Goal: Check status: Check status

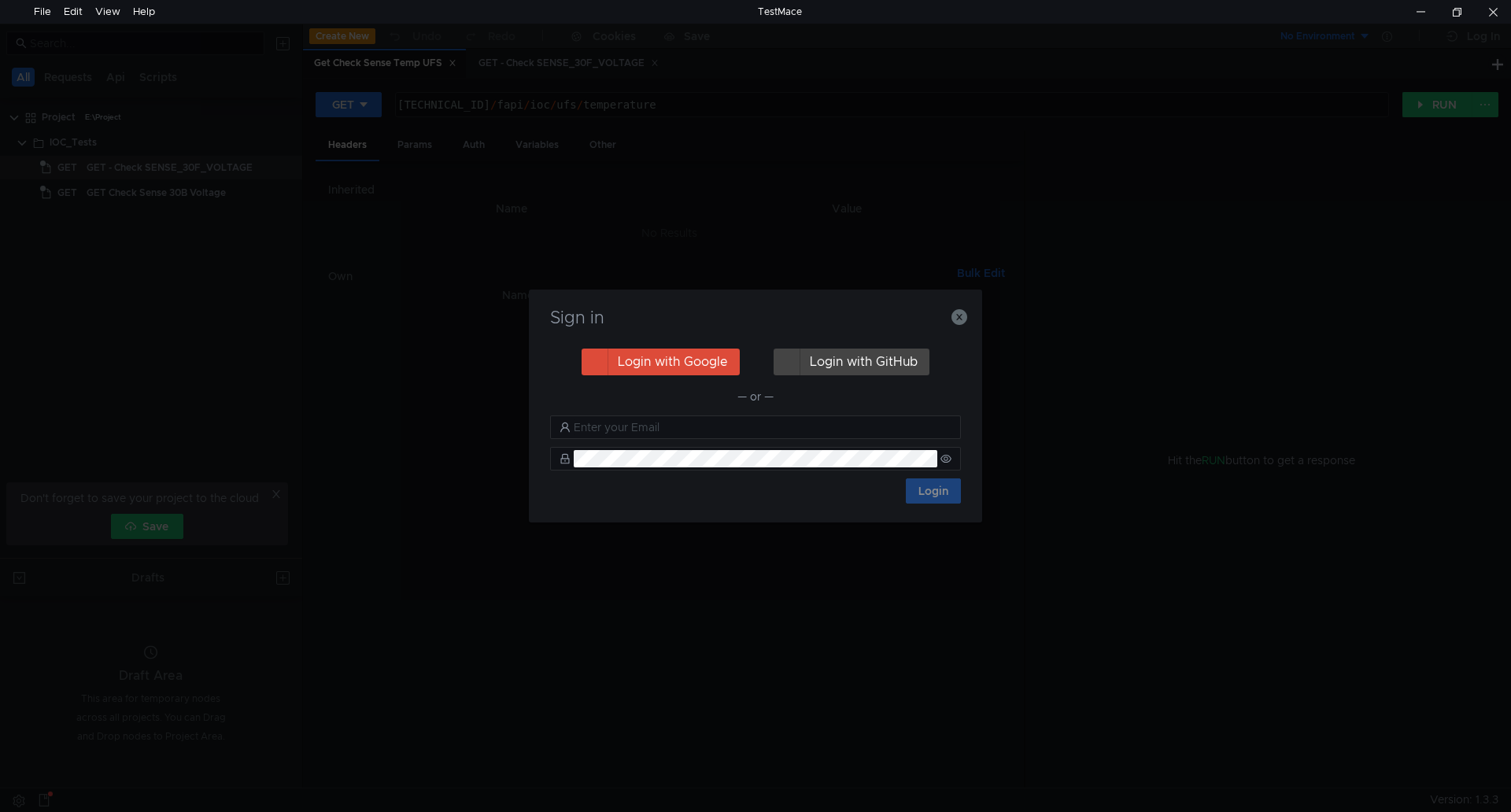
click at [971, 320] on div "Sign in Login with Google Login with GitHub — or — Login" at bounding box center [755, 406] width 453 height 233
click at [958, 314] on icon "button" at bounding box center [960, 317] width 16 height 16
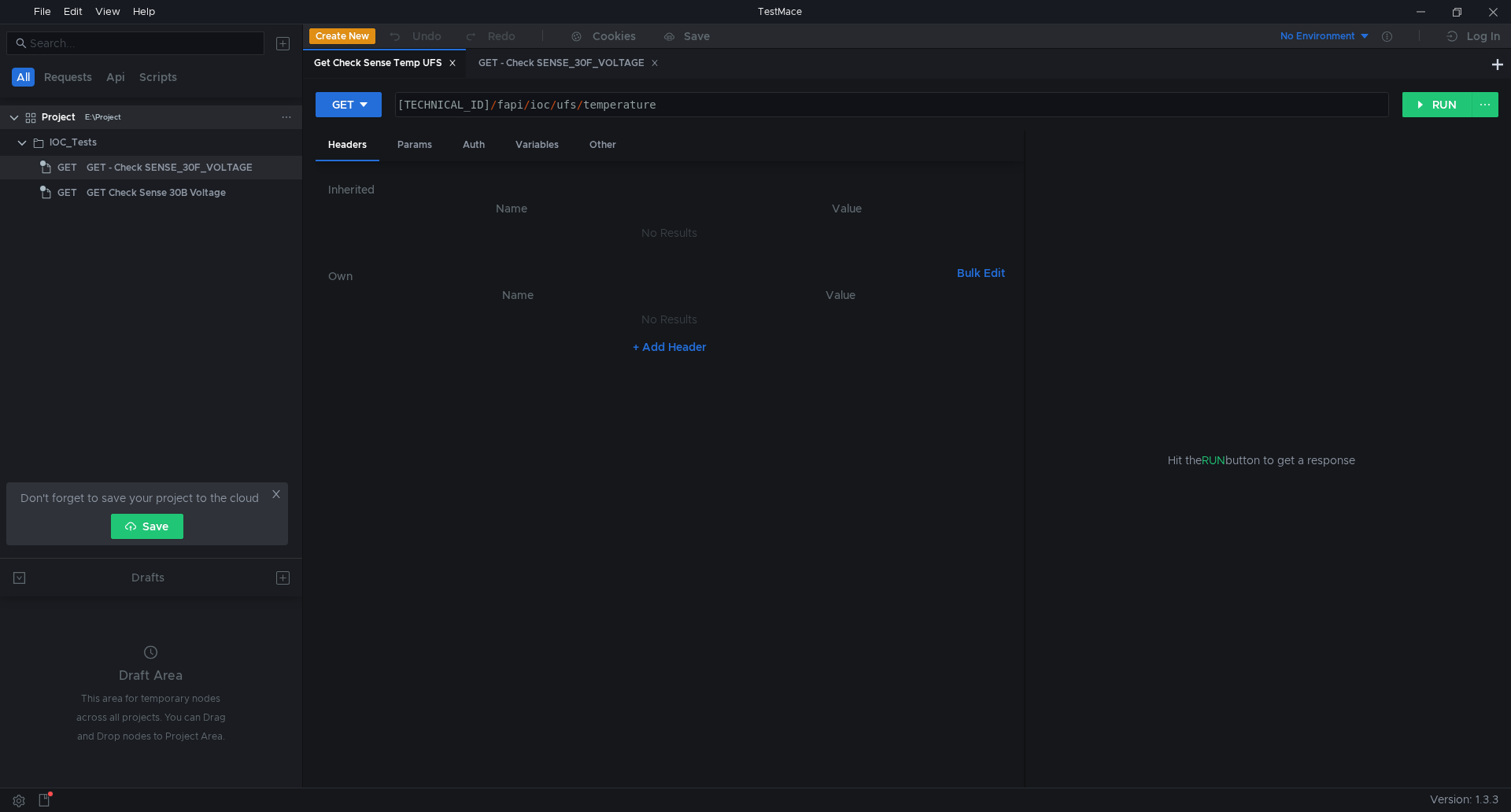
click at [17, 115] on clr-icon at bounding box center [14, 118] width 13 height 13
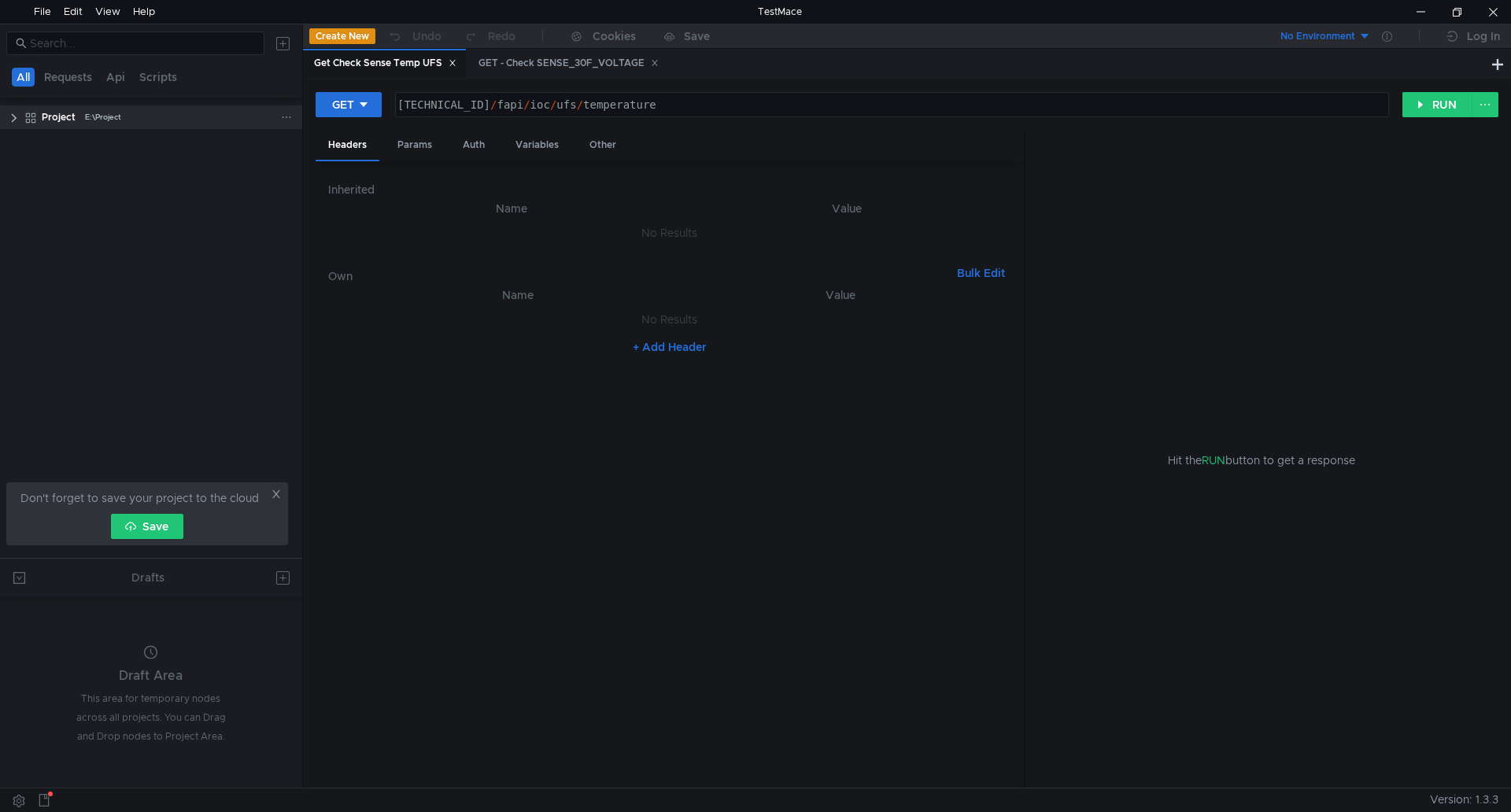
click at [17, 115] on clr-icon at bounding box center [14, 118] width 13 height 13
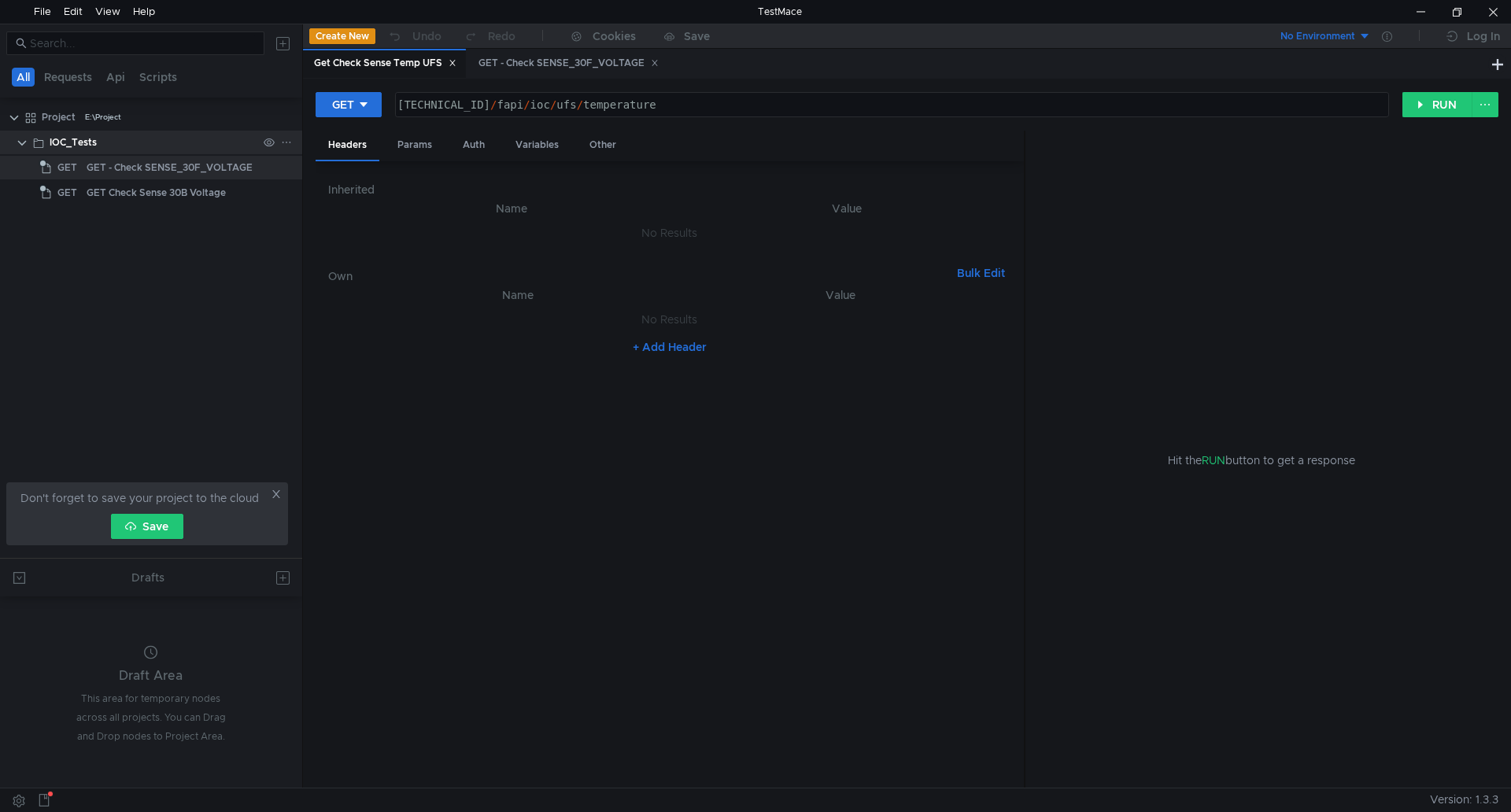
click at [19, 141] on clr-icon at bounding box center [22, 143] width 13 height 13
click at [61, 121] on div "Project" at bounding box center [58, 117] width 33 height 24
click at [38, 116] on app-tree-icon at bounding box center [33, 117] width 18 height 24
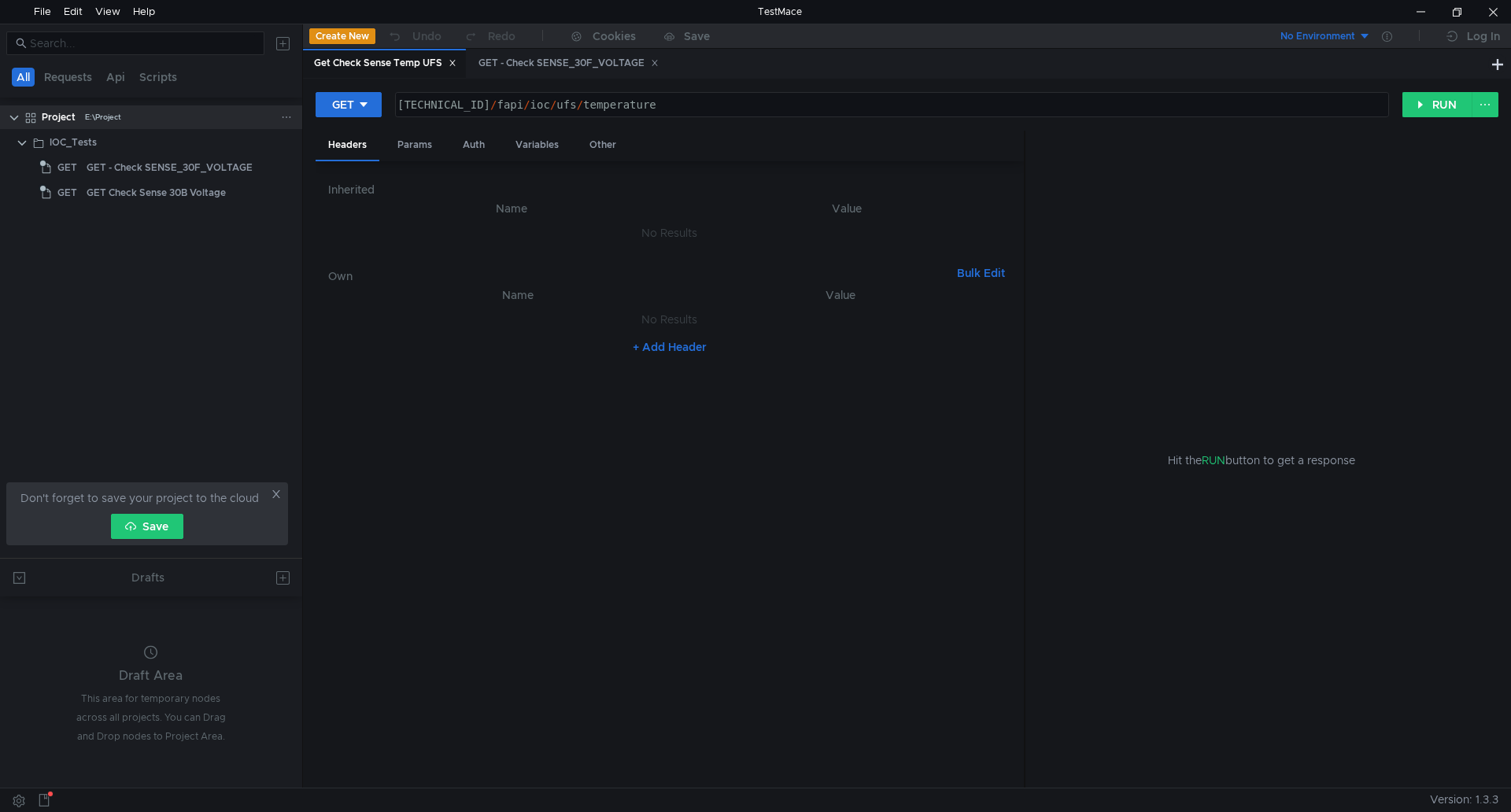
click at [38, 116] on app-tree-icon at bounding box center [33, 117] width 18 height 24
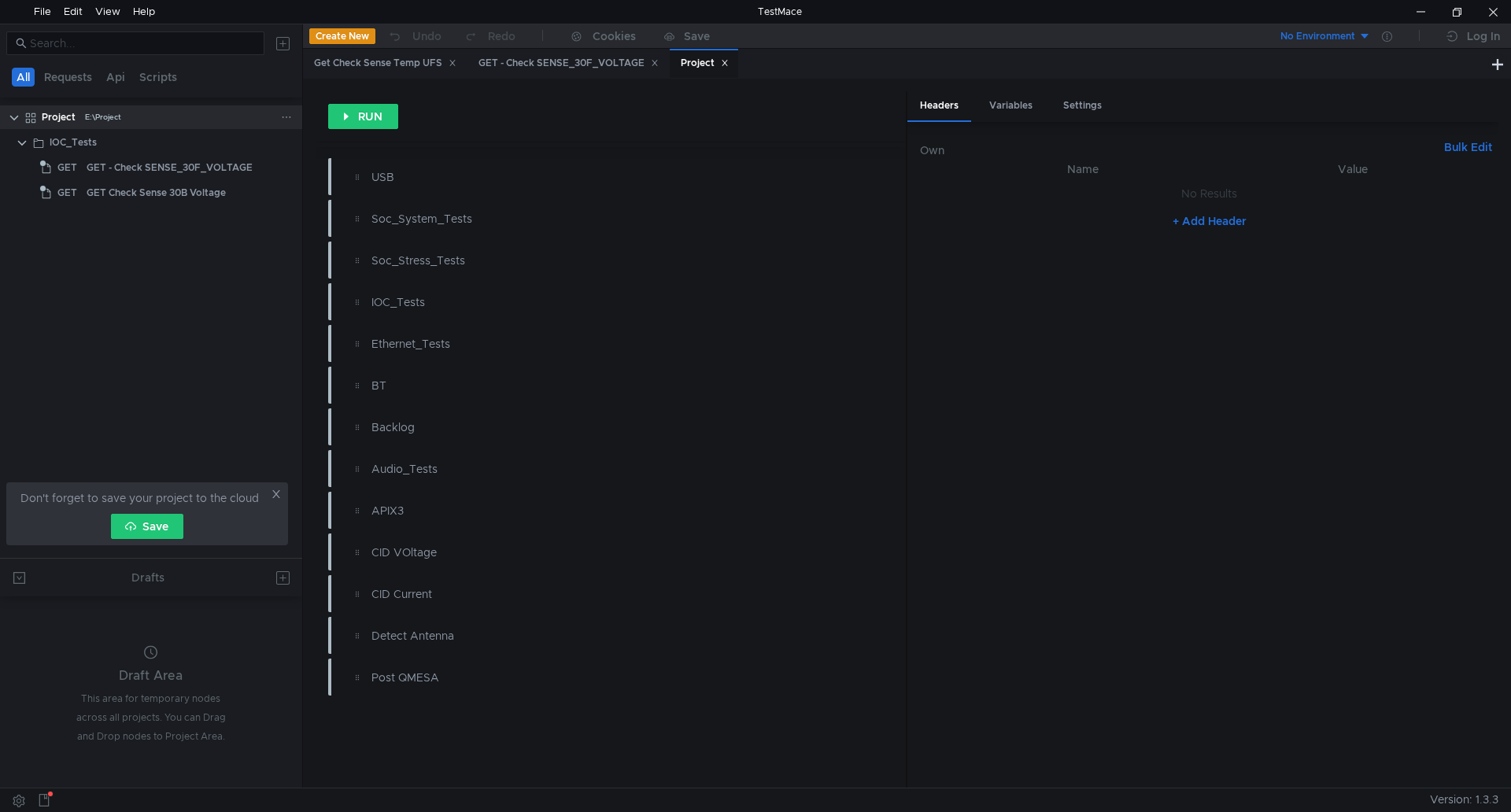
click at [17, 118] on clr-icon at bounding box center [14, 118] width 13 height 13
click at [68, 135] on div "IOC_Tests" at bounding box center [73, 143] width 47 height 24
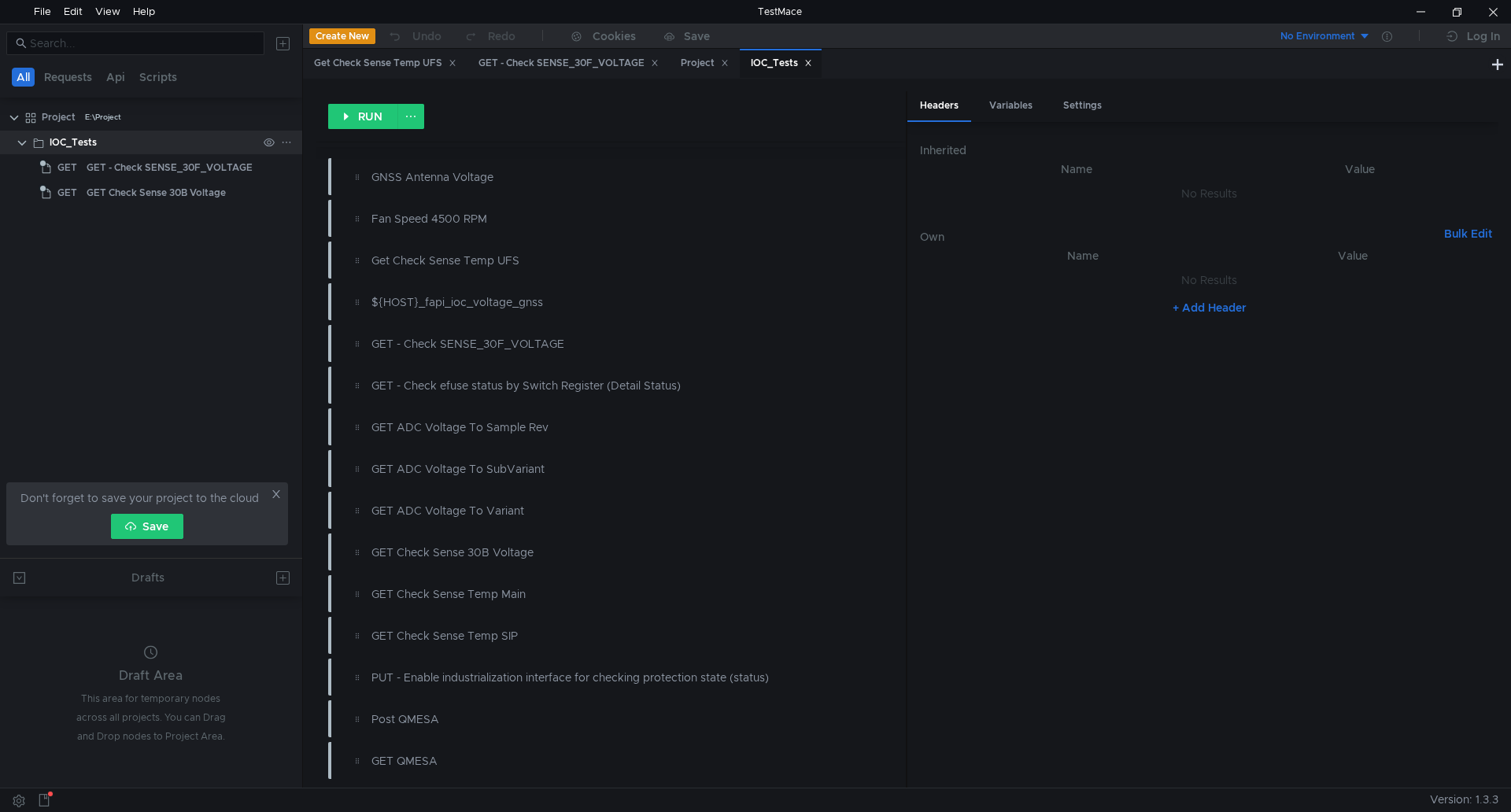
click at [91, 143] on div "IOC_Tests" at bounding box center [73, 143] width 47 height 24
click at [69, 116] on div "Project" at bounding box center [58, 117] width 33 height 24
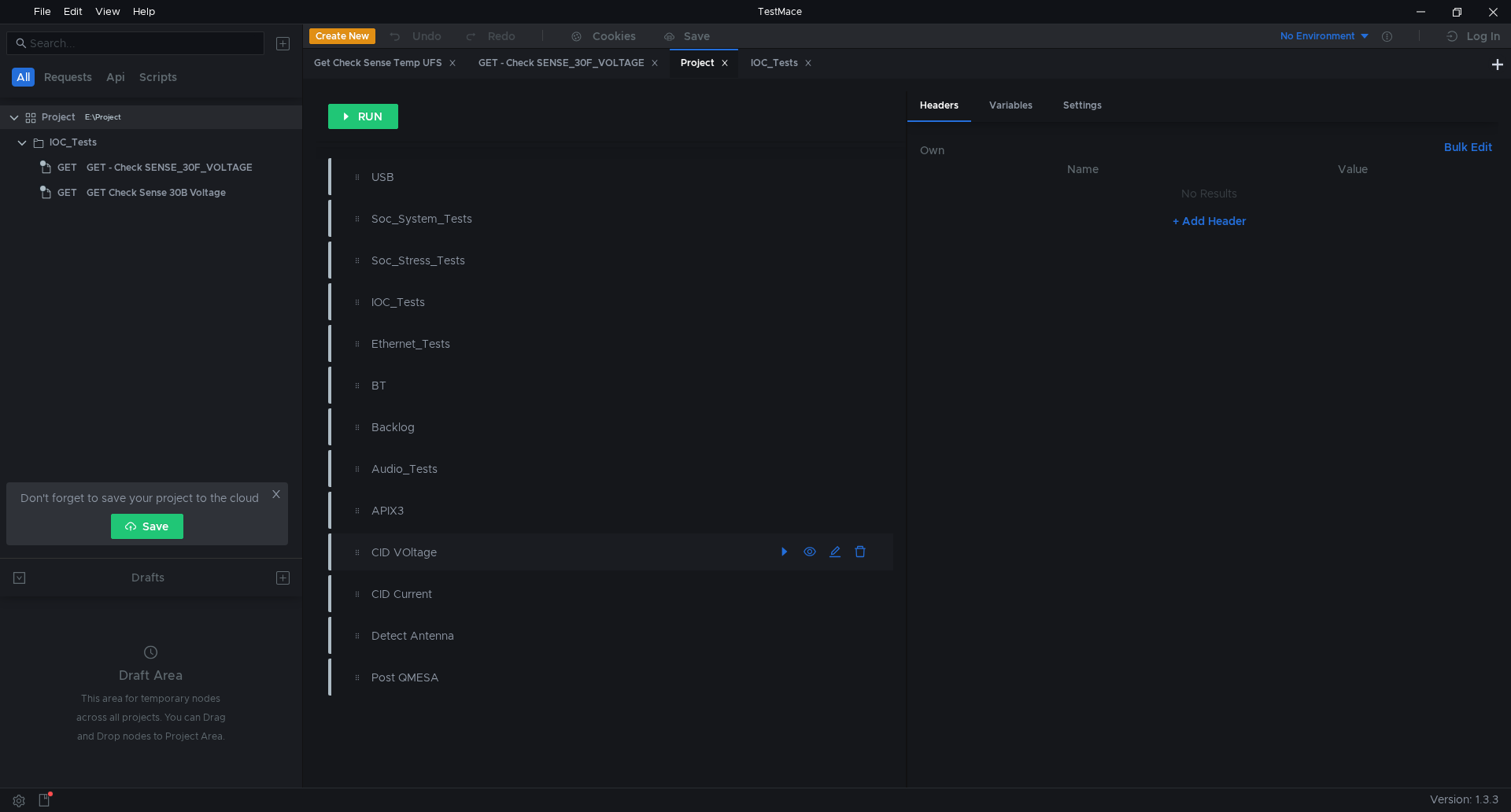
click at [433, 556] on div "CID VOltage" at bounding box center [572, 552] width 402 height 18
click at [431, 553] on div "CID VOltage" at bounding box center [572, 552] width 402 height 18
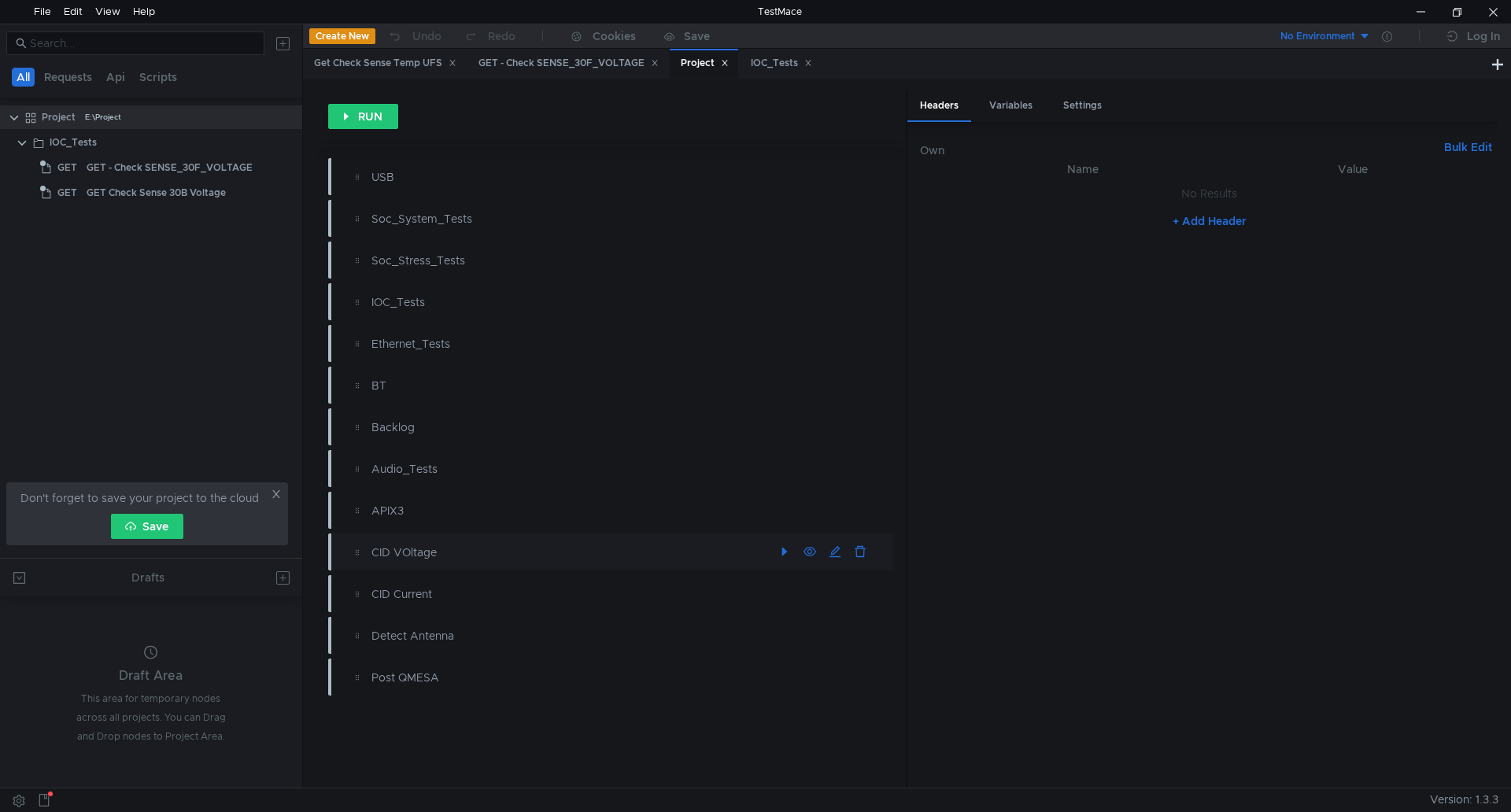
click at [431, 553] on div "CID VOltage" at bounding box center [572, 552] width 402 height 18
click at [343, 539] on div "CID VOltage" at bounding box center [618, 552] width 551 height 25
click at [352, 549] on clr-icon at bounding box center [357, 552] width 13 height 13
click at [783, 553] on button "button" at bounding box center [785, 552] width 26 height 25
click at [452, 60] on icon at bounding box center [453, 63] width 8 height 8
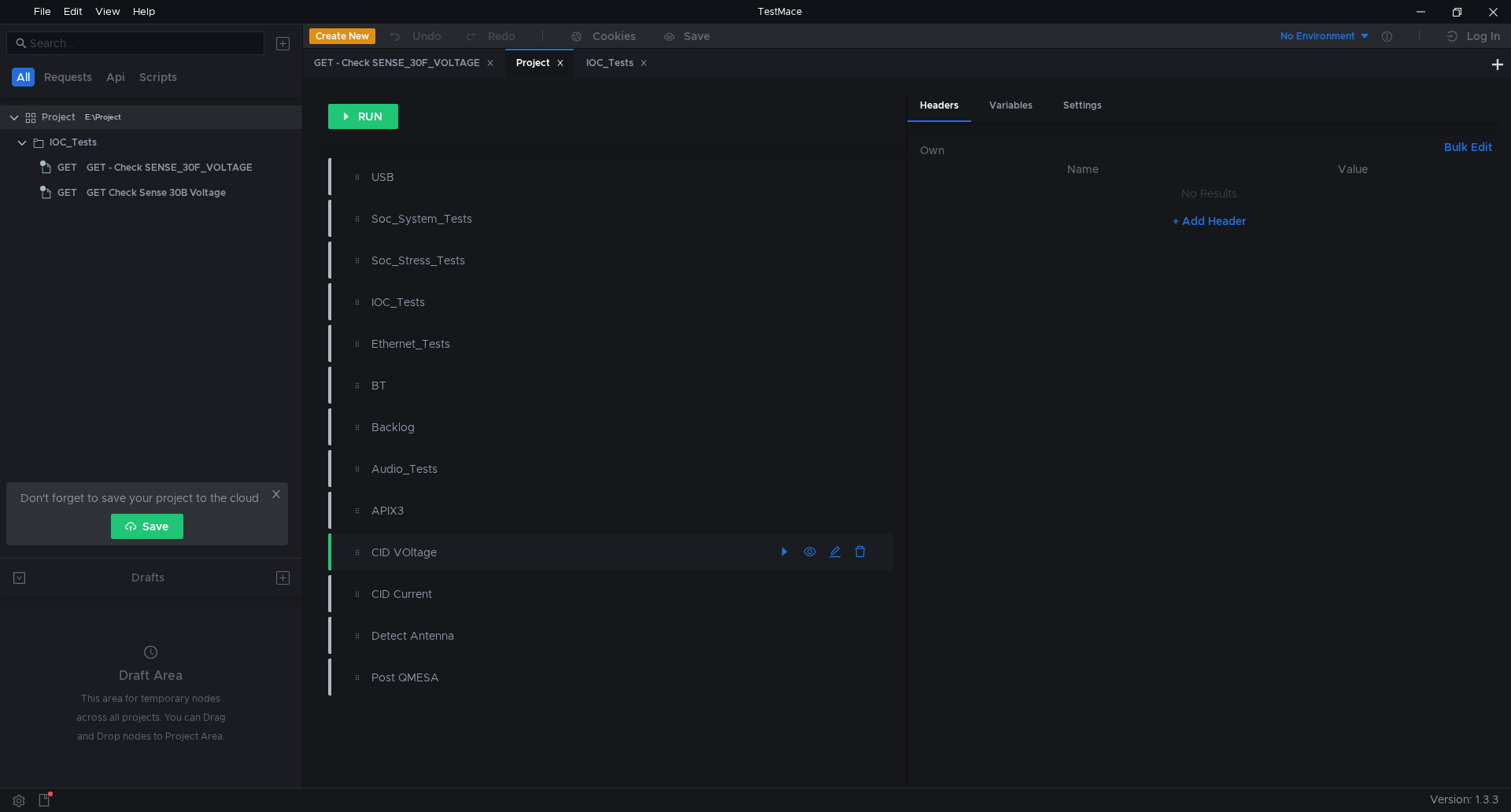
click at [452, 60] on div "GET - Check SENSE_30F_VOLTAGE" at bounding box center [404, 63] width 180 height 17
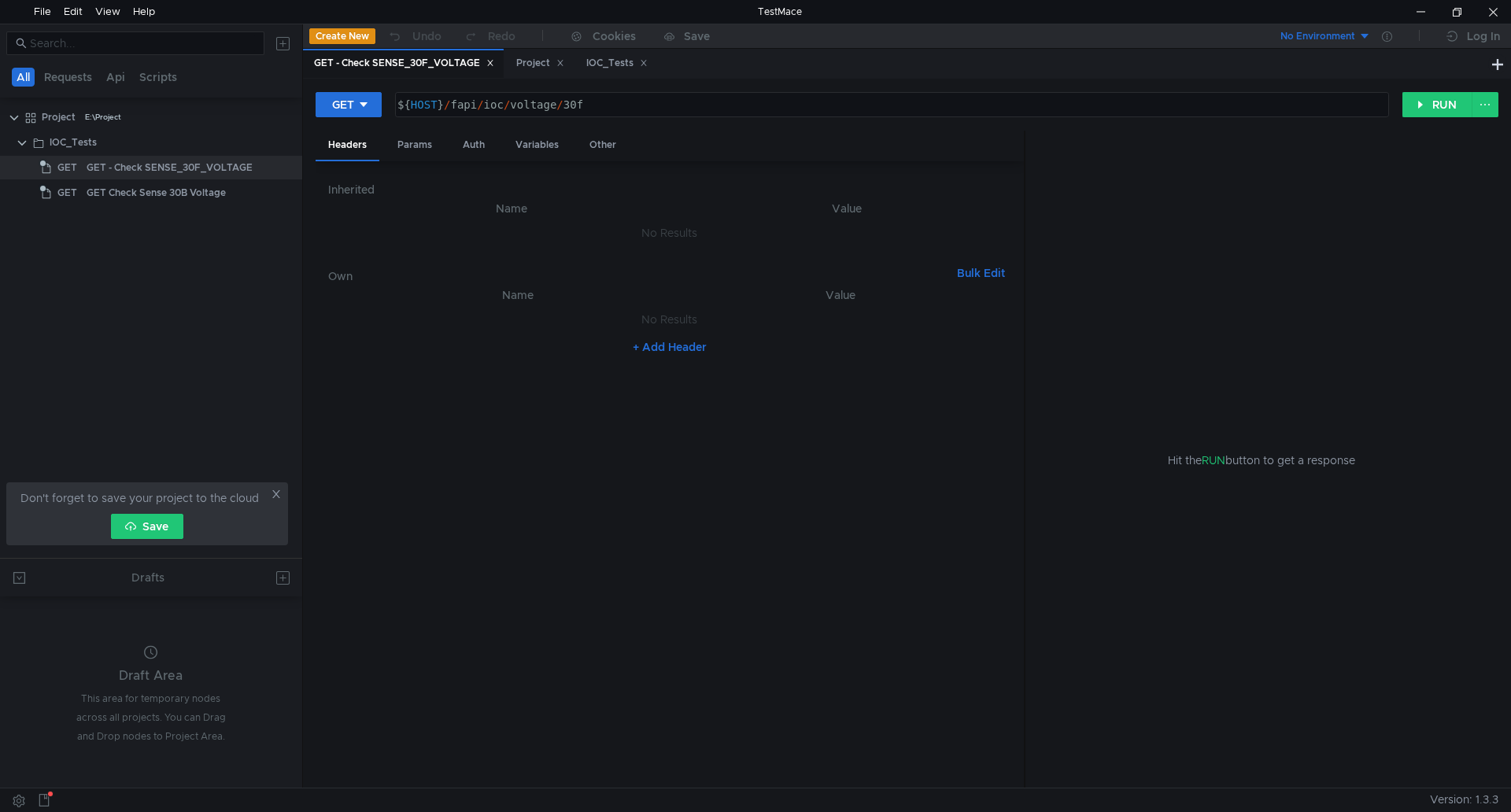
click at [489, 61] on icon at bounding box center [489, 63] width 6 height 6
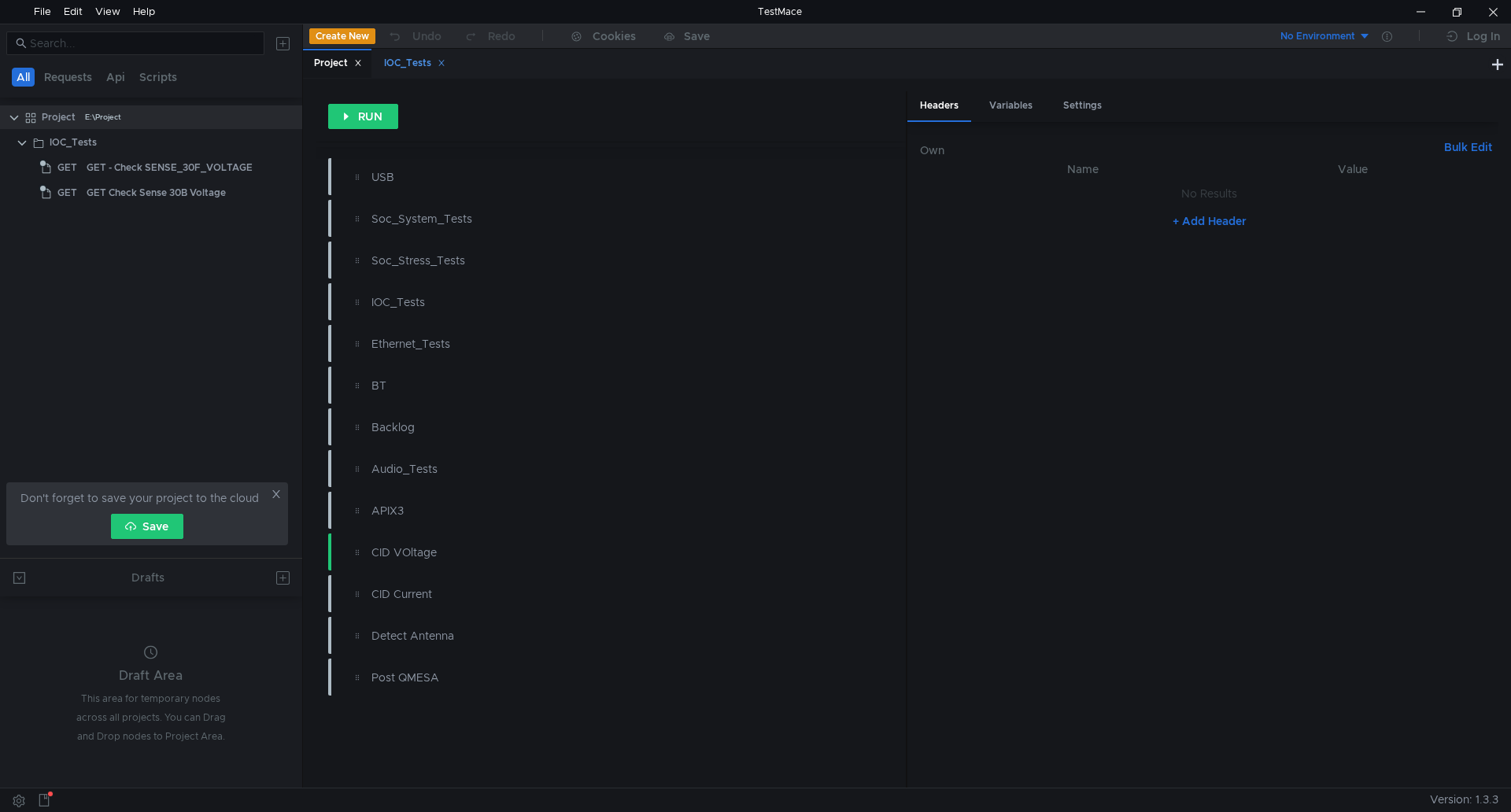
click at [444, 60] on icon at bounding box center [442, 63] width 8 height 8
click at [356, 64] on icon at bounding box center [358, 63] width 8 height 8
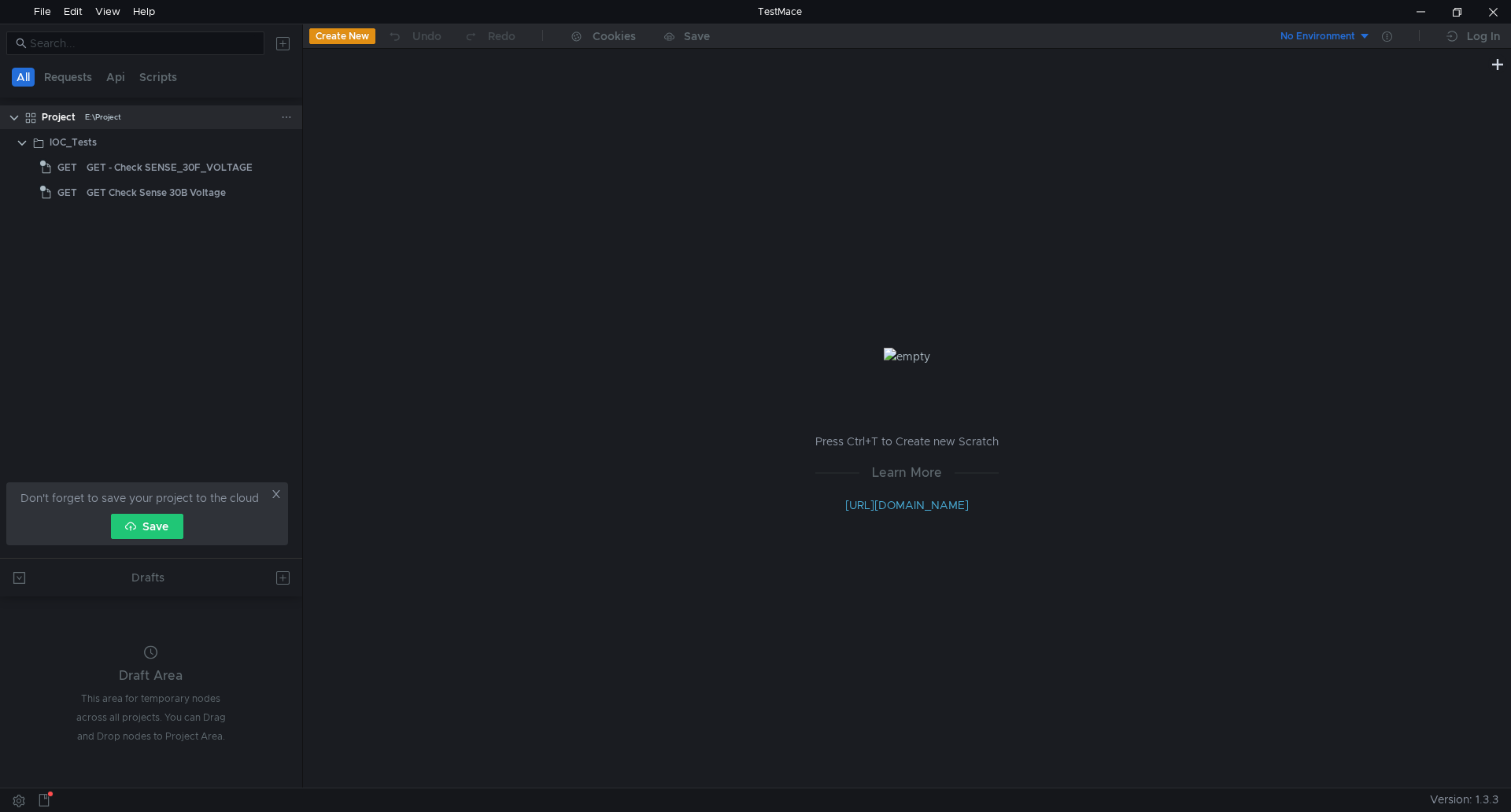
drag, startPoint x: 41, startPoint y: 119, endPoint x: 283, endPoint y: 113, distance: 242.1
click at [283, 113] on icon at bounding box center [286, 117] width 11 height 11
click at [133, 39] on div at bounding box center [756, 406] width 1511 height 812
click at [133, 39] on input at bounding box center [143, 43] width 225 height 18
type input "cid vol"
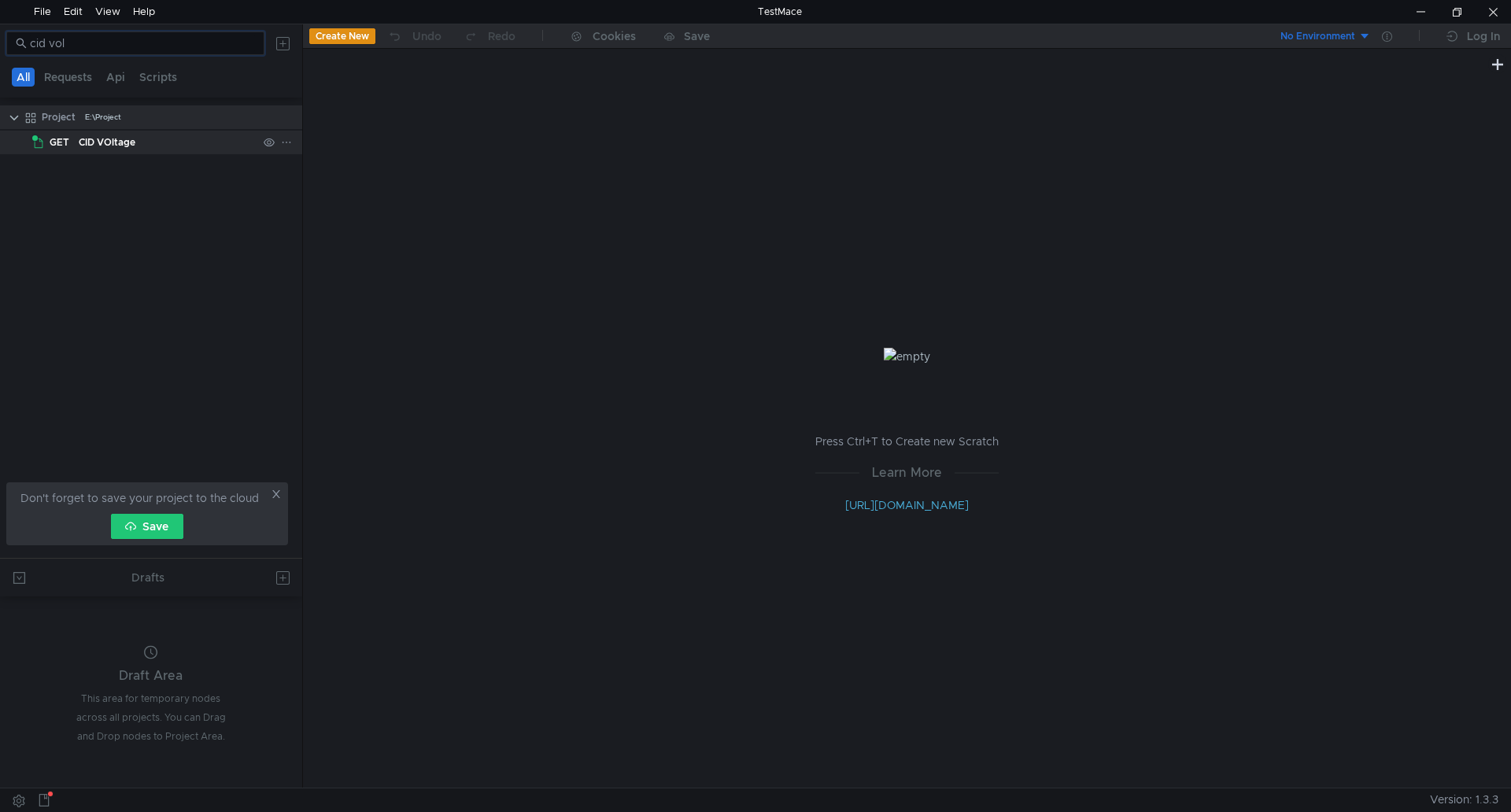
click at [113, 140] on div "CID VOltage" at bounding box center [107, 143] width 57 height 24
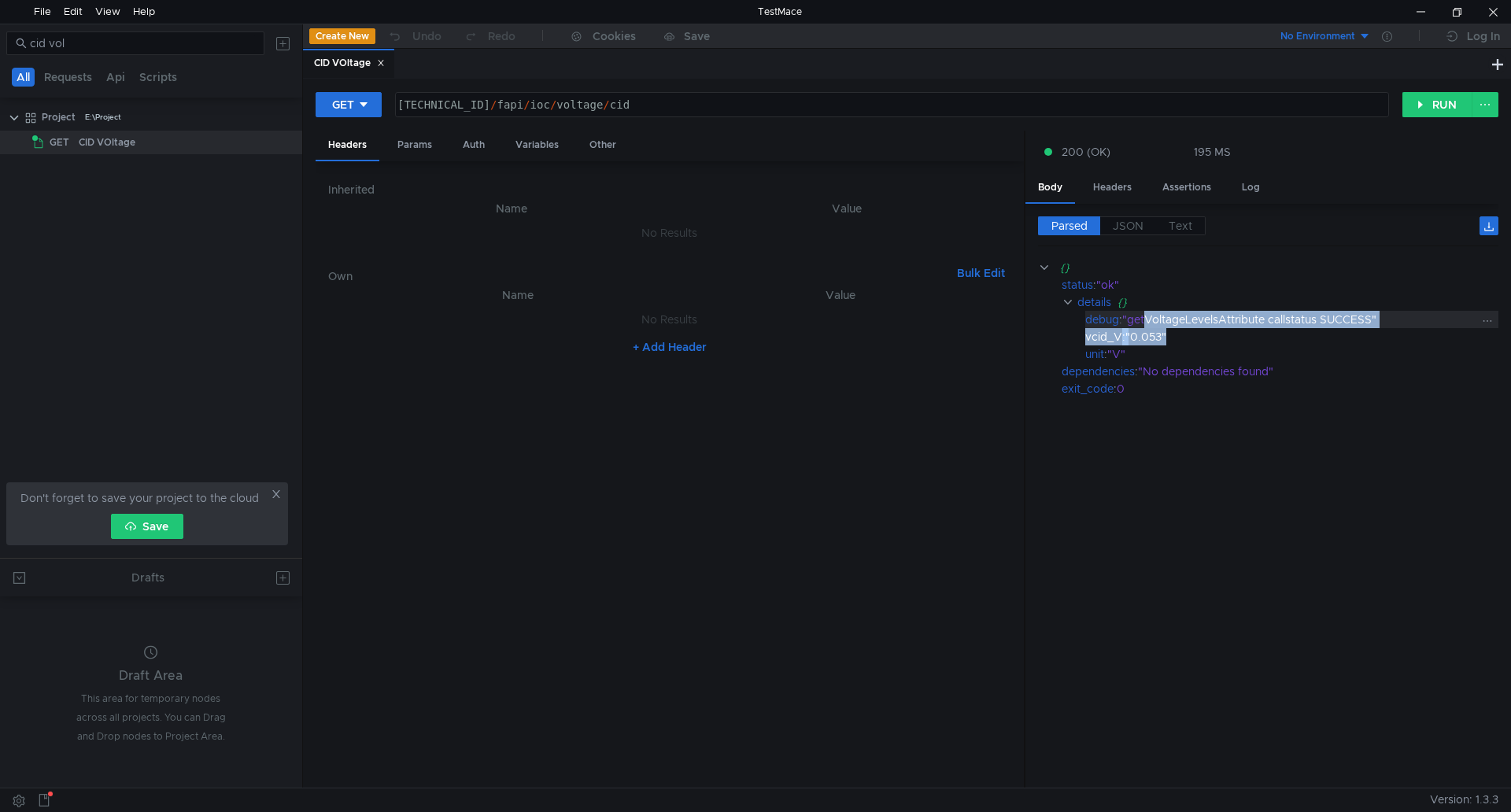
drag, startPoint x: 1160, startPoint y: 333, endPoint x: 1148, endPoint y: 328, distance: 13.0
click at [1148, 328] on div "{} status : "ok" details {} debug : "getVoltageLevelsAttribute callstatus SUCCE…" at bounding box center [1268, 328] width 461 height 139
click at [1156, 339] on div ""0.053"" at bounding box center [1301, 337] width 353 height 18
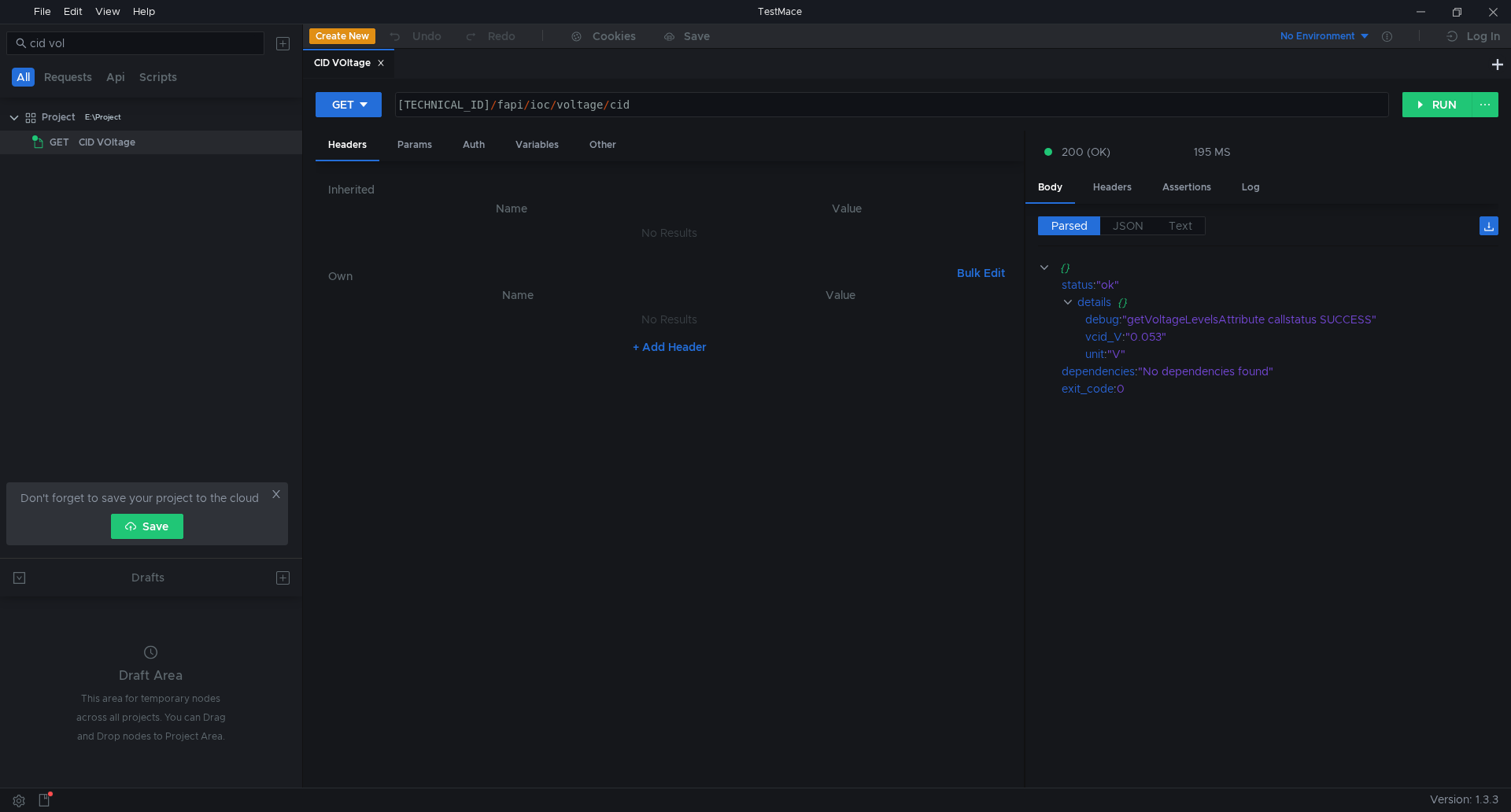
click at [56, 273] on tree-viewport "Project E:\Project GET CID VOltage" at bounding box center [151, 331] width 302 height 454
